Goal: Information Seeking & Learning: Find specific fact

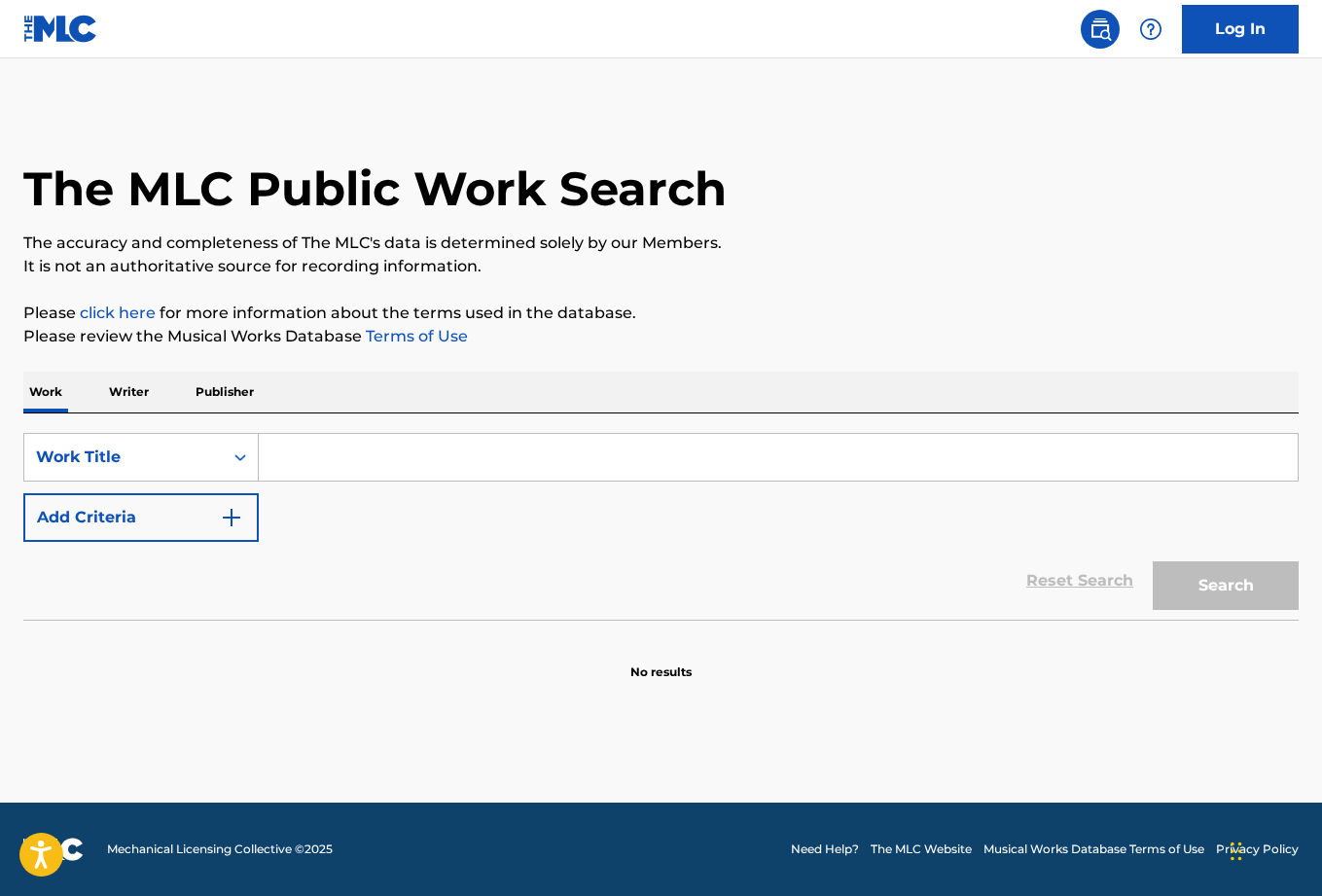
click at [303, 467] on input "Search Form" at bounding box center [779, 458] width 1039 height 47
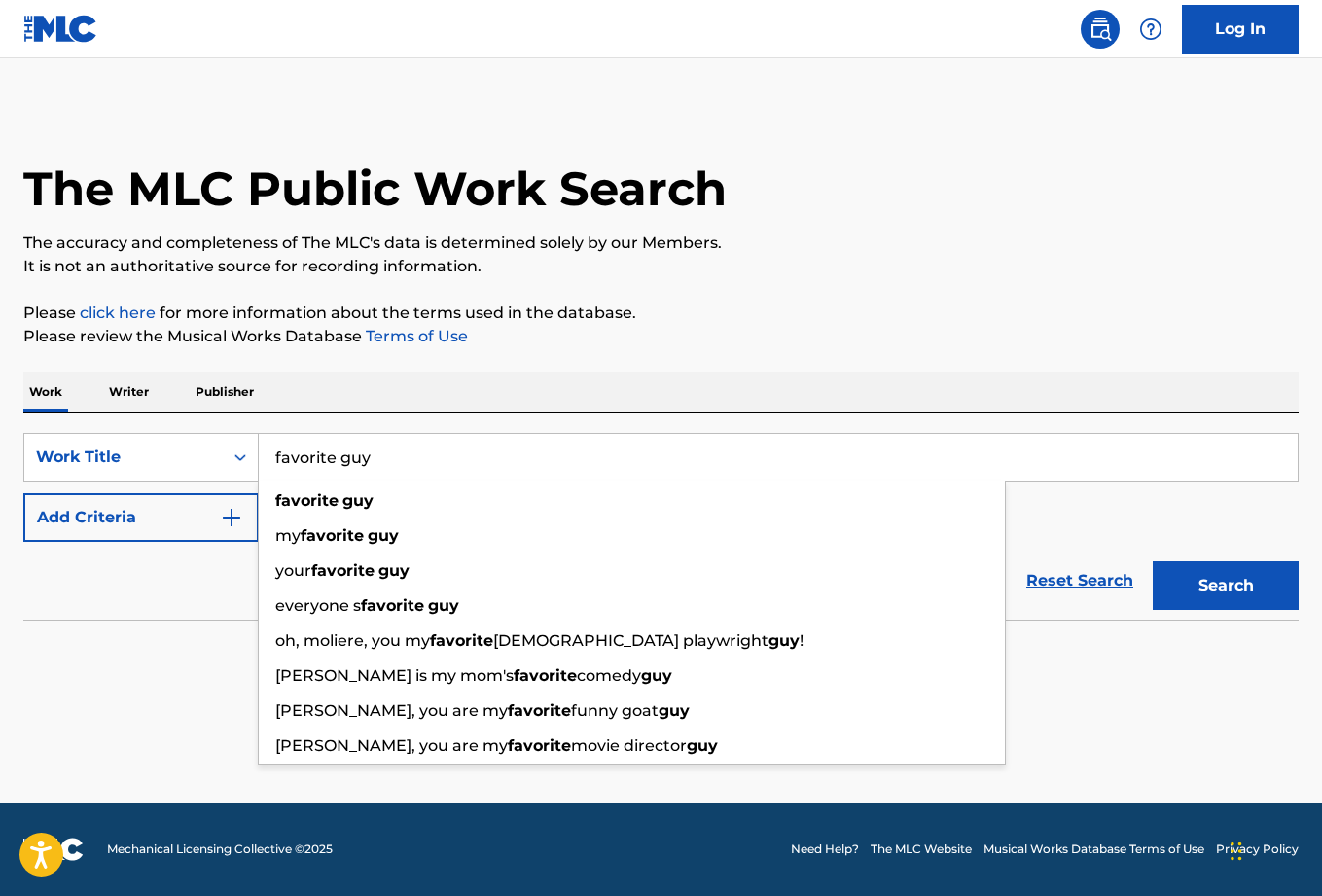
type input "favorite guy"
click at [202, 556] on div "Reset Search Search" at bounding box center [661, 581] width 1276 height 78
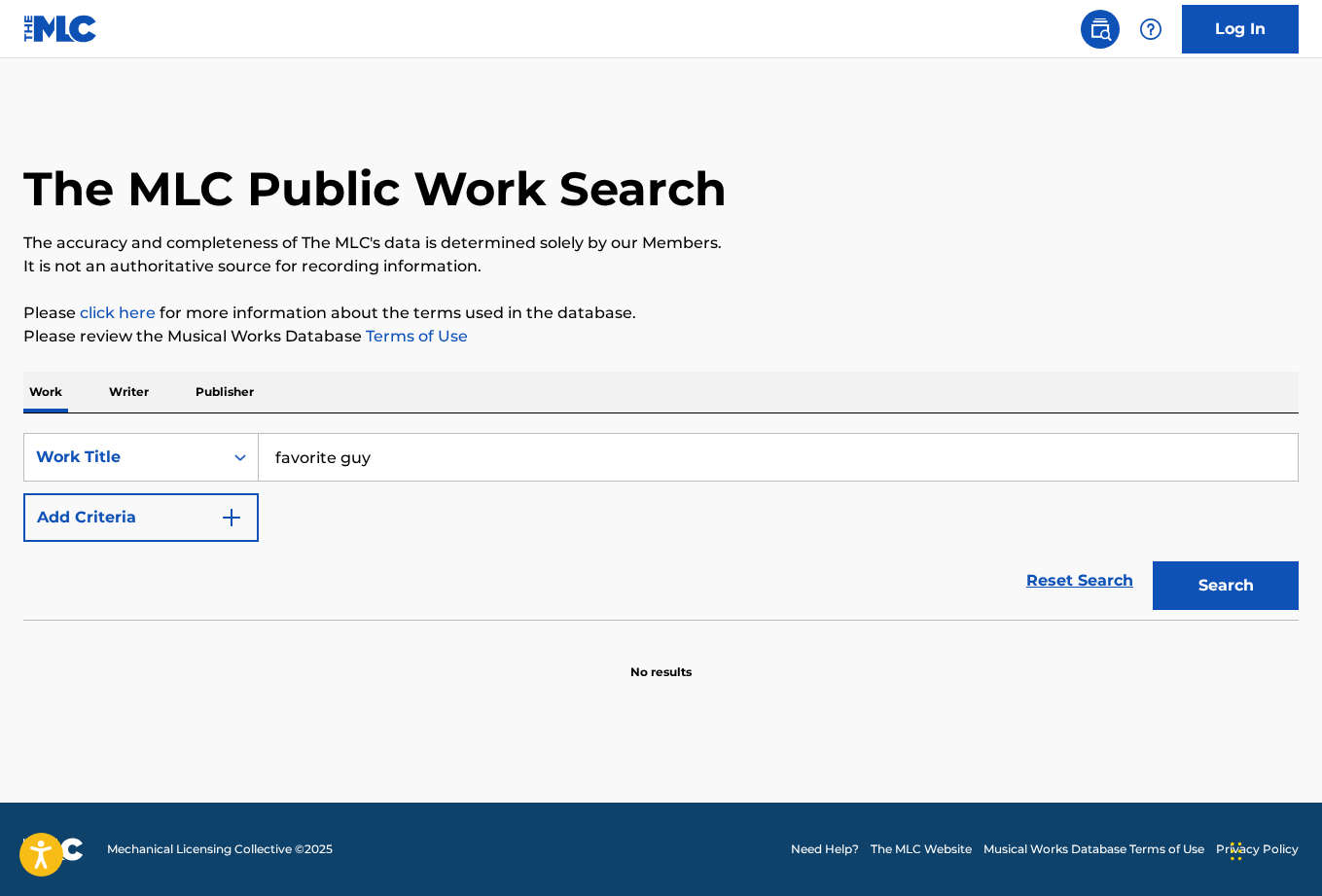
click at [208, 531] on button "Add Criteria" at bounding box center [141, 517] width 236 height 49
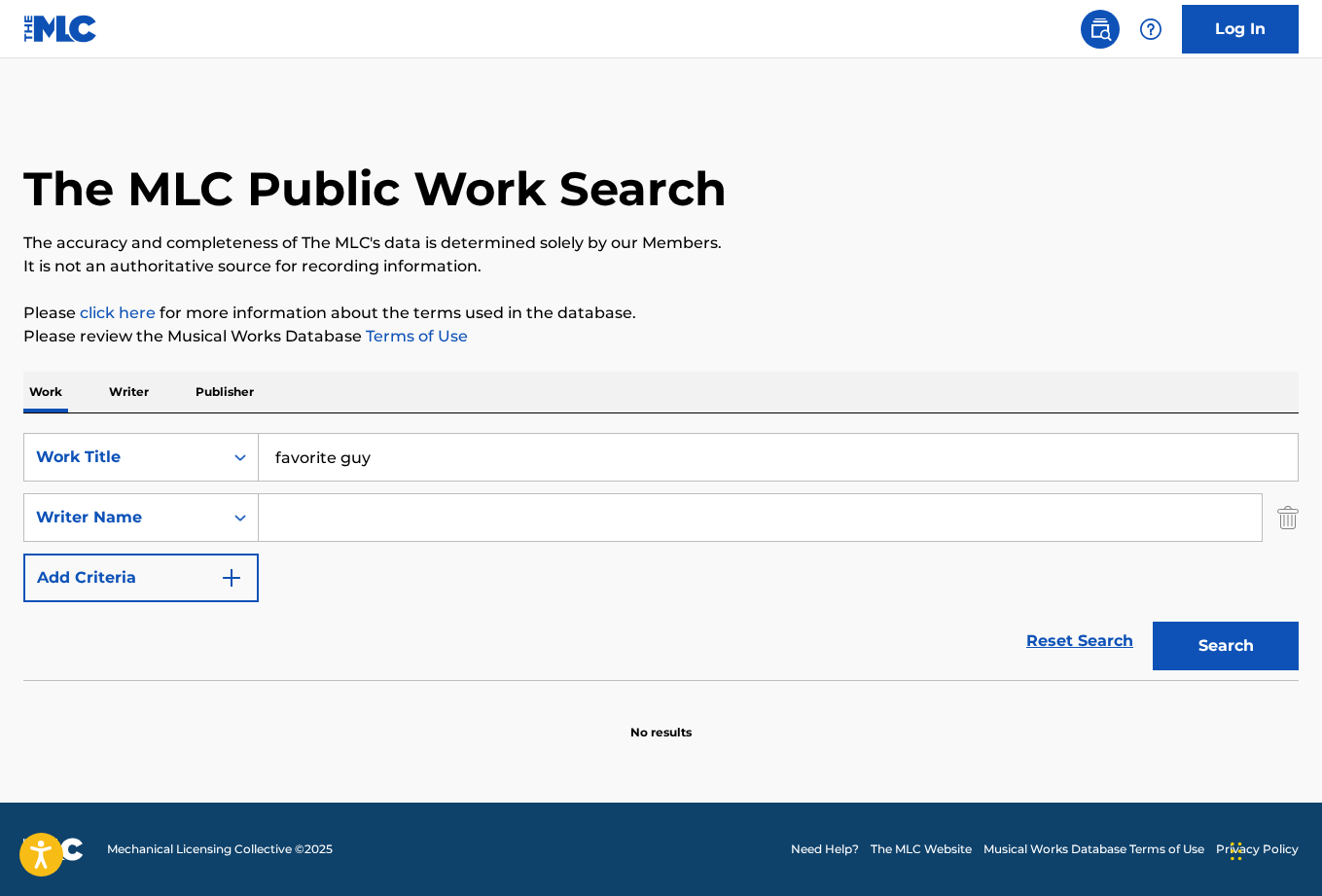
click at [290, 519] on input "Search Form" at bounding box center [760, 517] width 1003 height 47
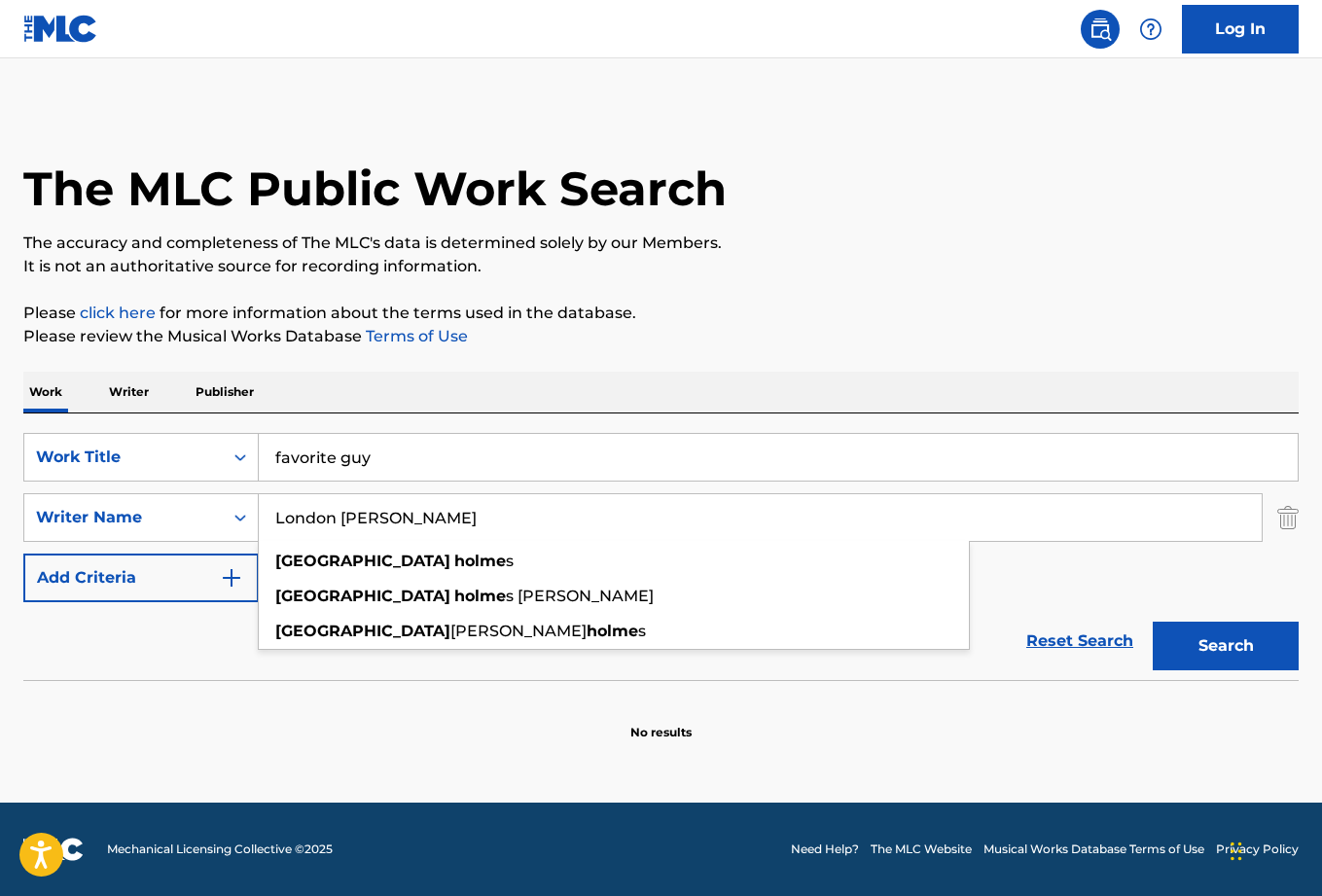
type input "London [PERSON_NAME]"
click at [1226, 646] on button "Search" at bounding box center [1225, 646] width 146 height 49
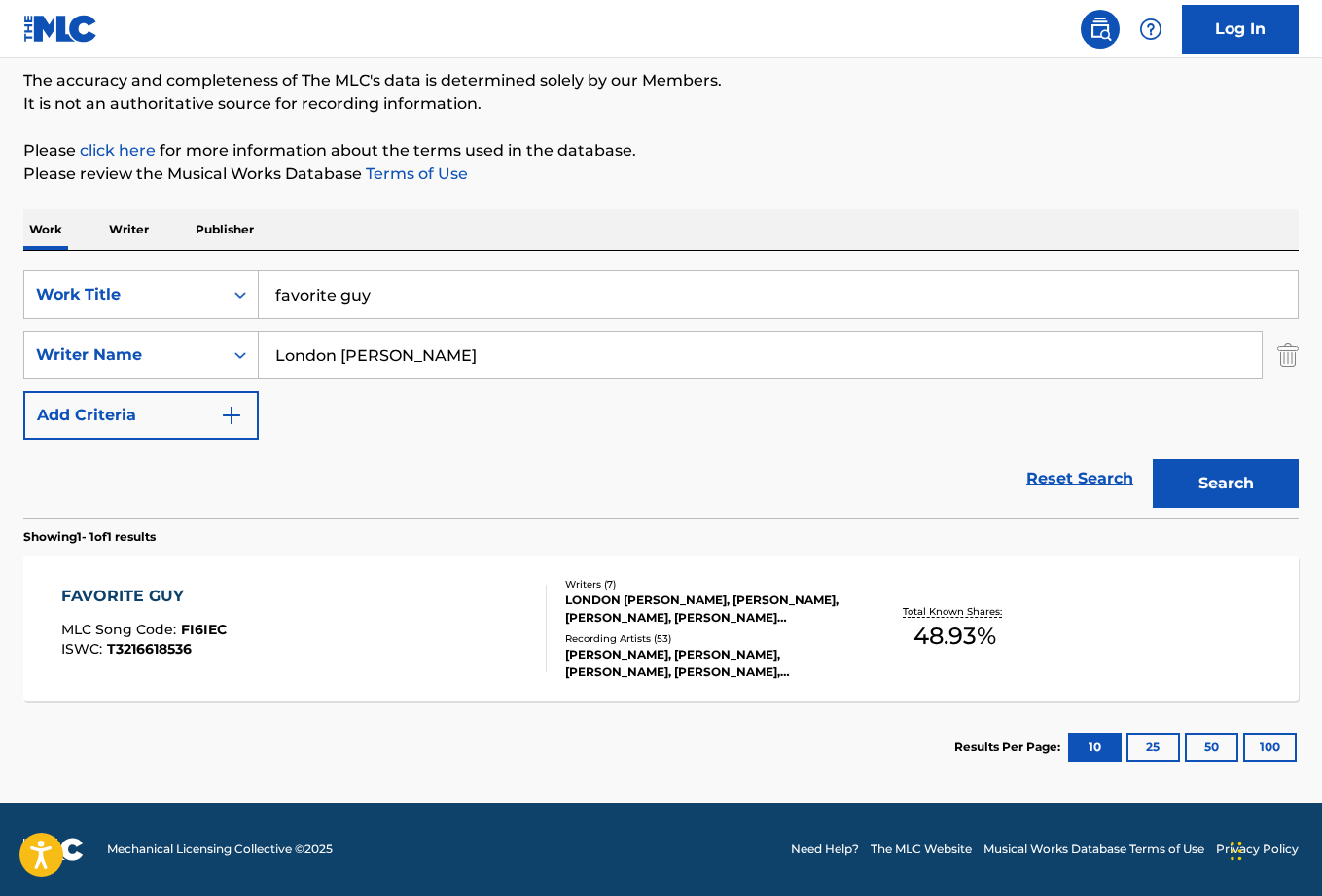
scroll to position [162, 0]
click at [481, 613] on div "FAVORITE GUY MLC Song Code : FI6IEC ISWC : T3216618536" at bounding box center [303, 628] width 484 height 87
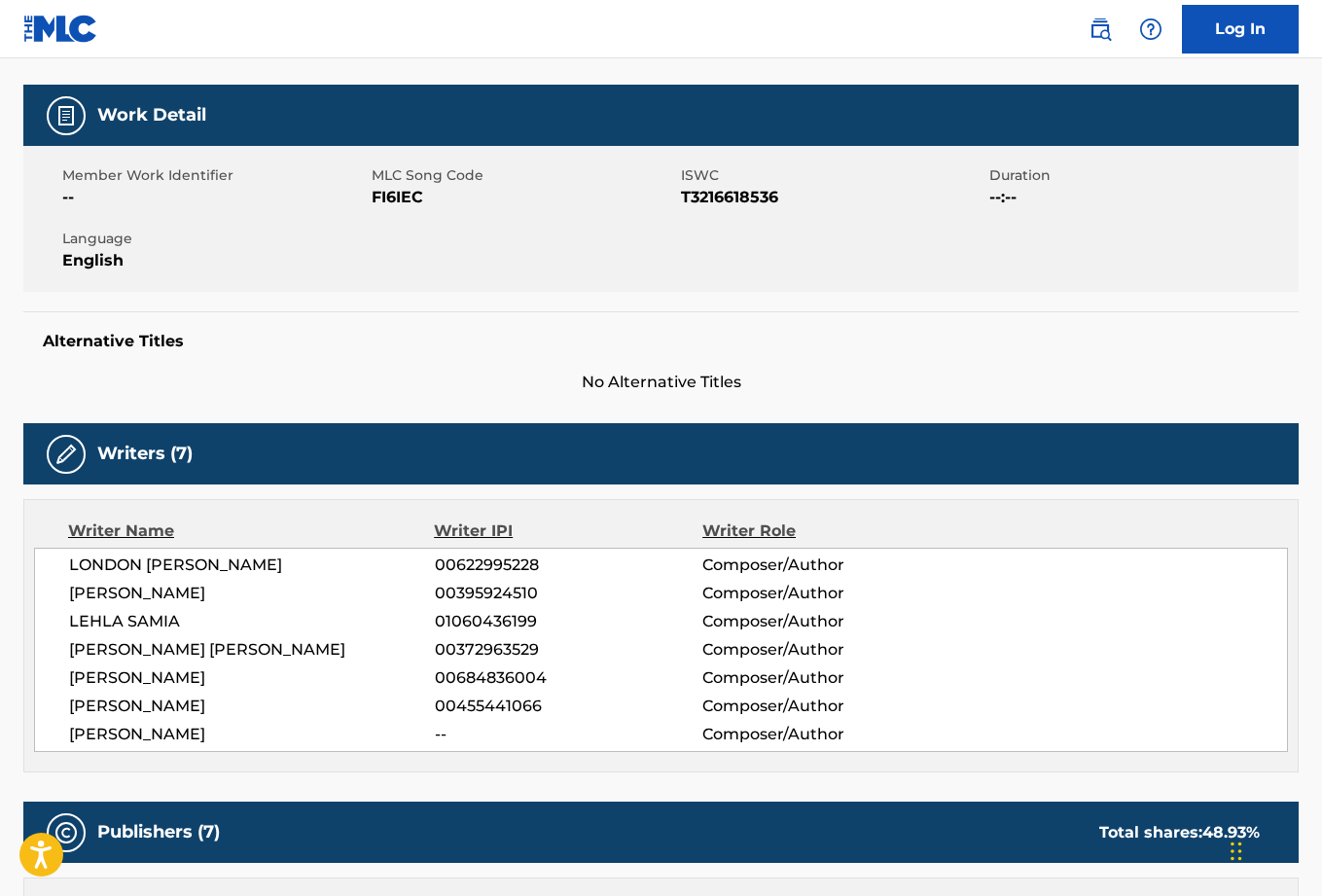
scroll to position [169, 0]
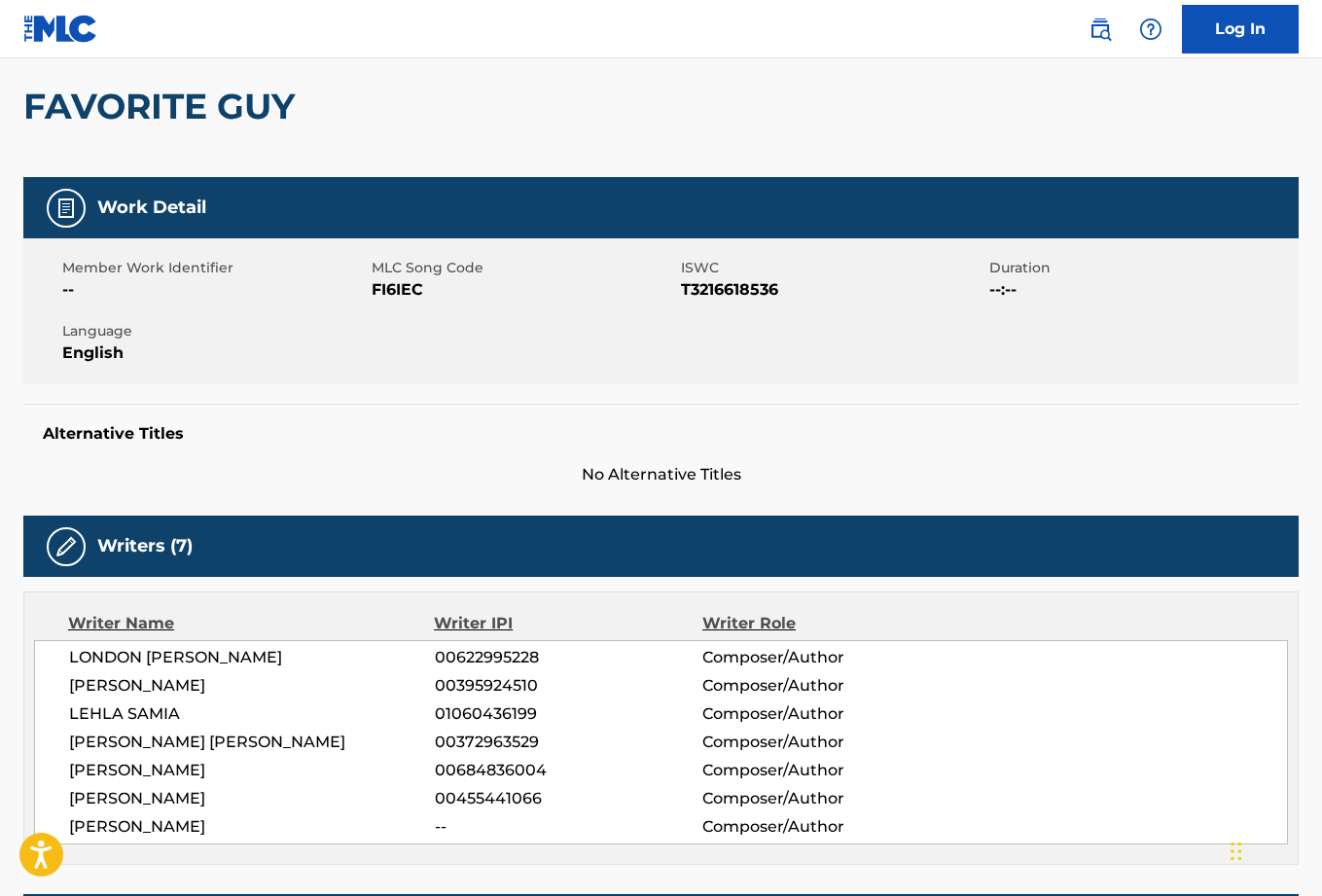
click at [399, 291] on span "FI6IEC" at bounding box center [524, 290] width 304 height 23
copy span "FI6IEC"
click at [737, 286] on span "T3216618536" at bounding box center [833, 290] width 304 height 23
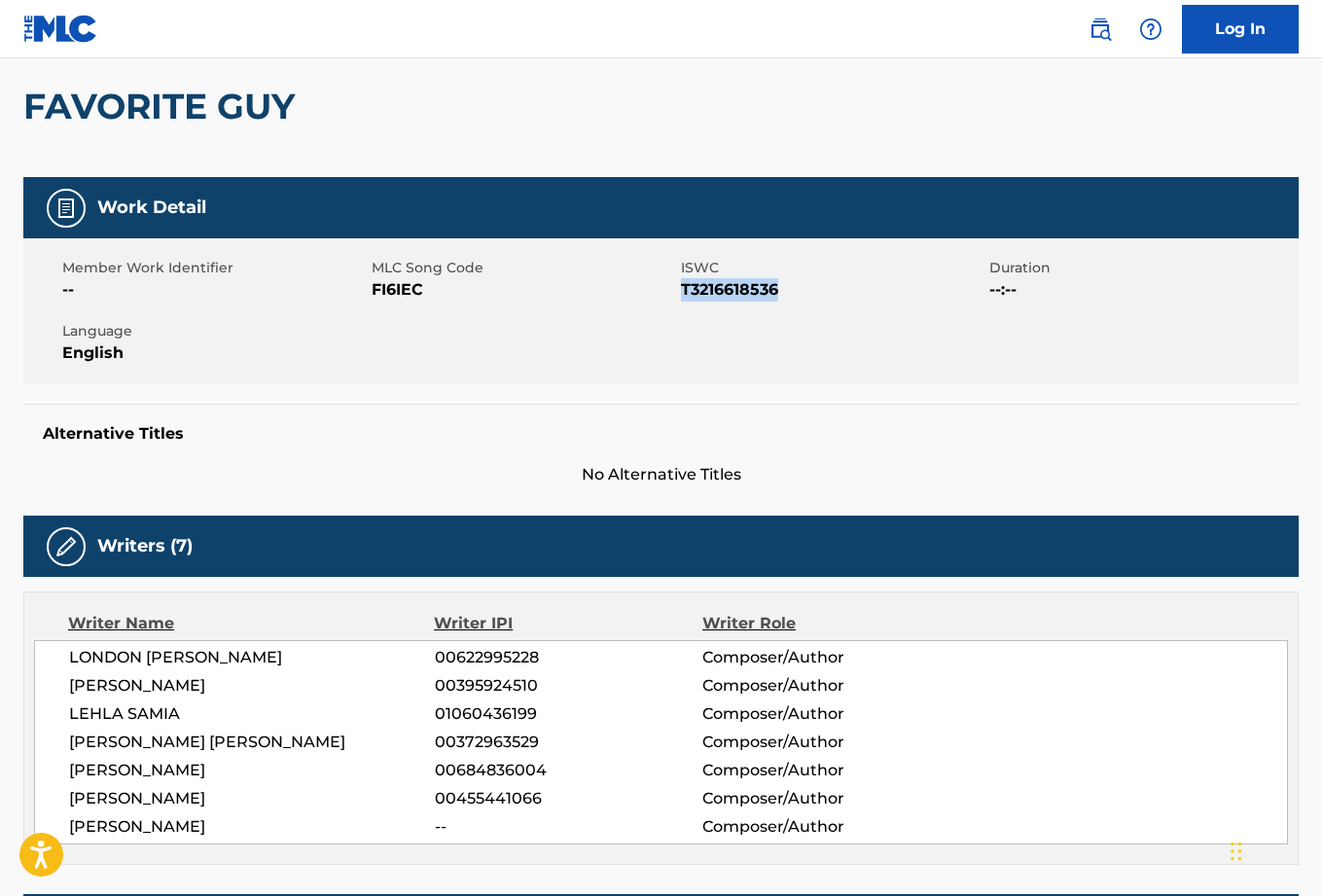
copy span "T3216618536"
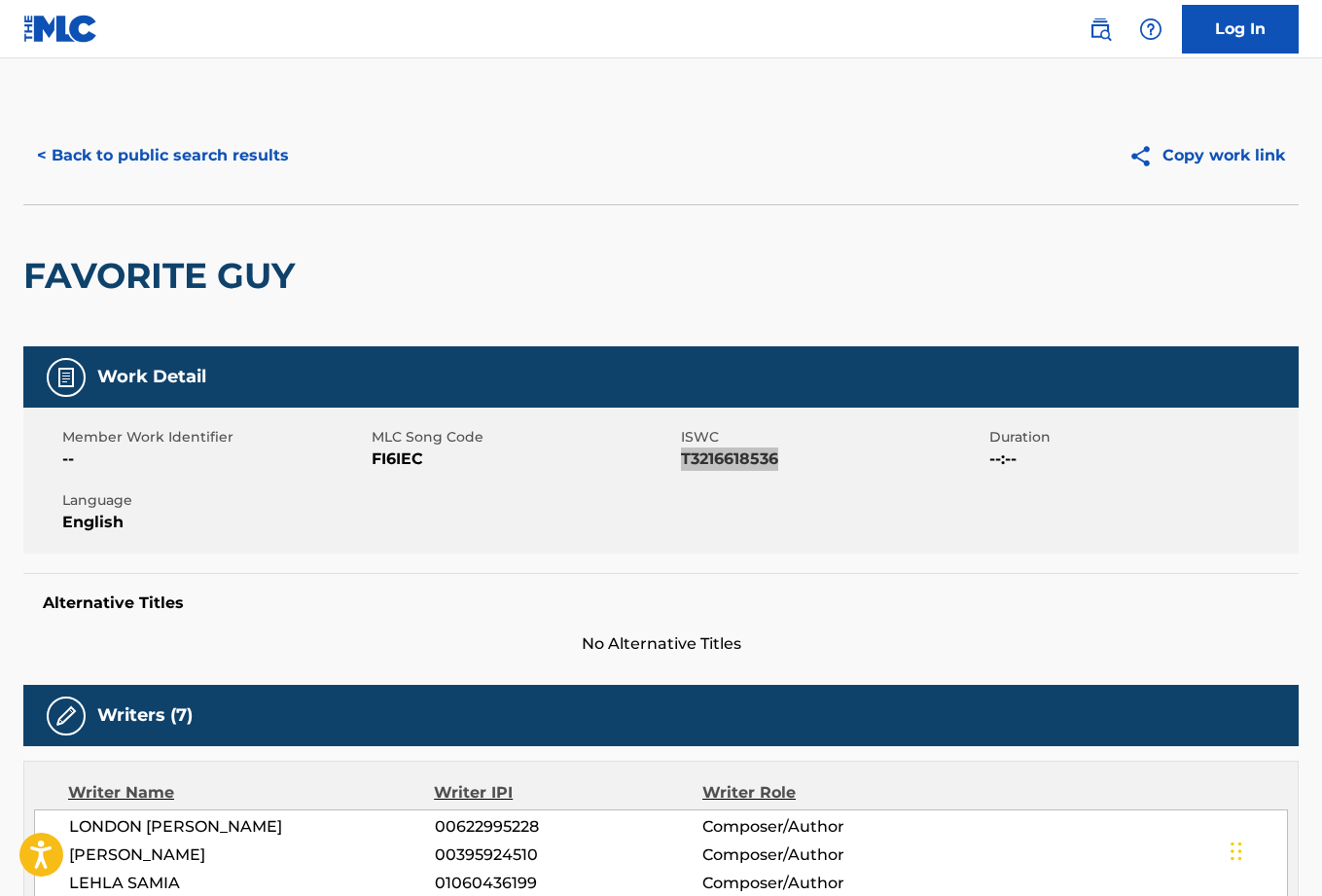
scroll to position [0, 0]
click at [258, 150] on button "< Back to public search results" at bounding box center [162, 156] width 279 height 49
